Goal: Find specific page/section: Find specific page/section

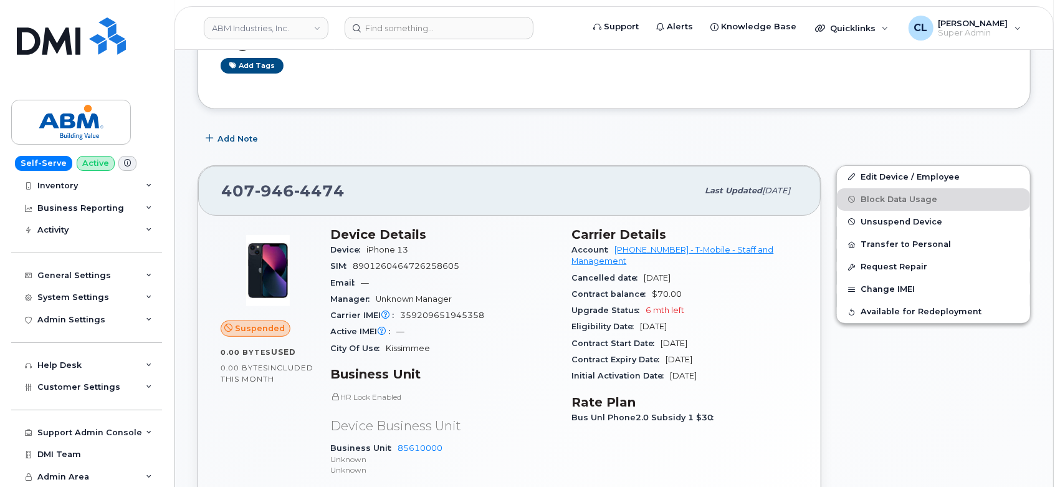
scroll to position [208, 0]
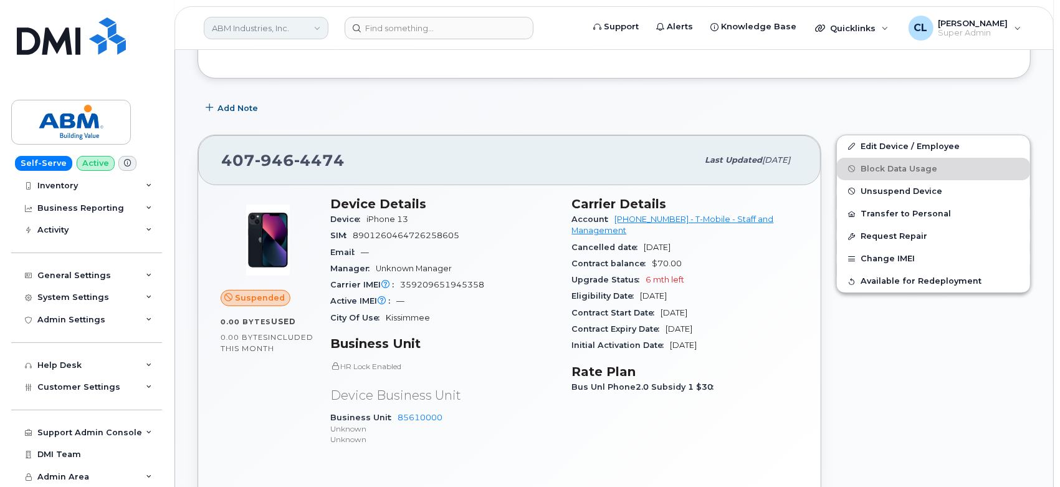
click at [258, 33] on link "ABM Industries, Inc." at bounding box center [266, 28] width 125 height 22
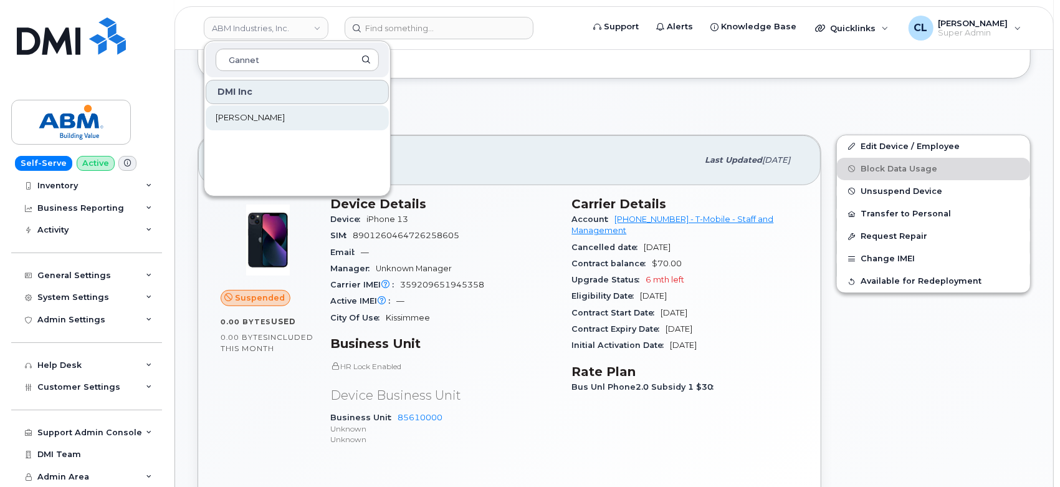
type input "Gannet"
click at [315, 122] on link "[PERSON_NAME]" at bounding box center [297, 117] width 183 height 25
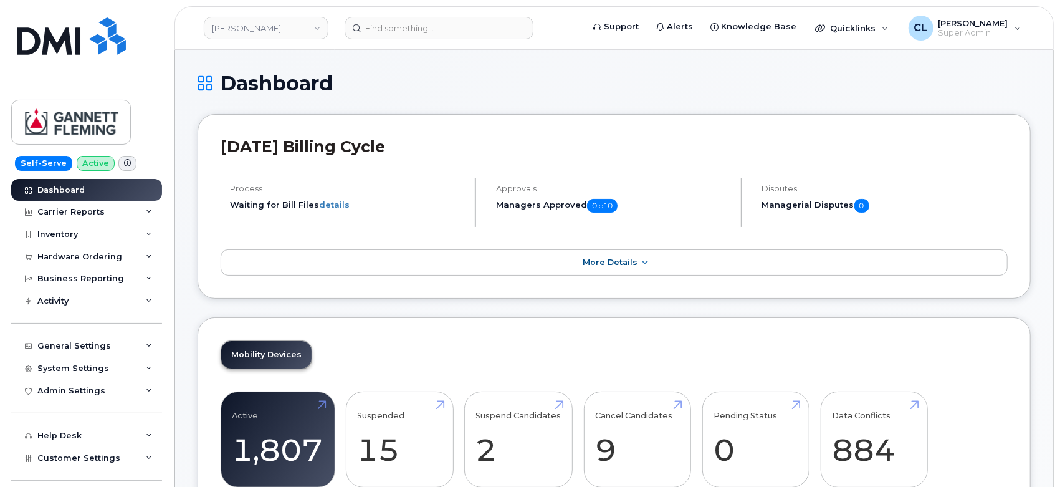
drag, startPoint x: 1001, startPoint y: 194, endPoint x: 999, endPoint y: 170, distance: 23.8
click at [1001, 194] on div "Disputes Managerial Disputes 0" at bounding box center [880, 202] width 255 height 49
